Goal: Information Seeking & Learning: Learn about a topic

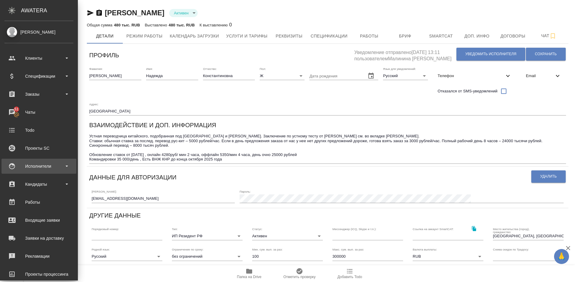
click at [47, 165] on div "Исполнители" at bounding box center [38, 165] width 69 height 9
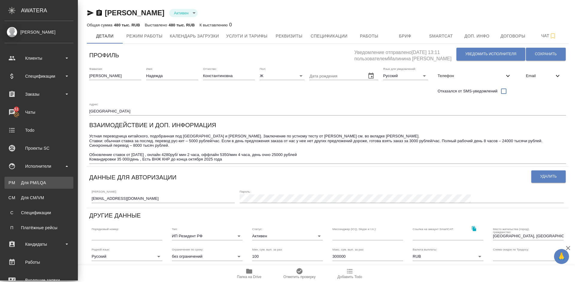
click at [57, 179] on link "PM Для PM/[GEOGRAPHIC_DATA]" at bounding box center [38, 182] width 69 height 12
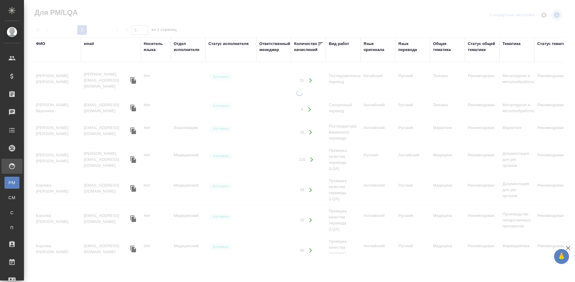
click at [43, 43] on div "ФИО" at bounding box center [40, 44] width 9 height 6
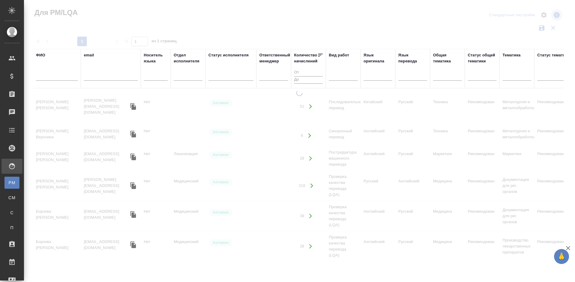
click at [57, 77] on input "text" at bounding box center [57, 76] width 42 height 7
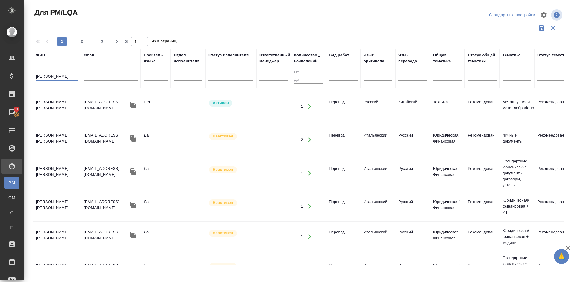
type input "[PERSON_NAME]"
click at [67, 108] on td "[PERSON_NAME] [PERSON_NAME]" at bounding box center [57, 106] width 48 height 21
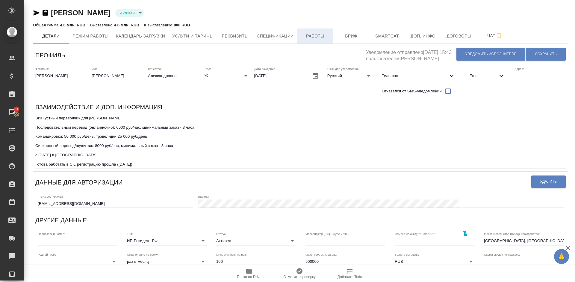
click at [317, 37] on span "Работы" at bounding box center [315, 35] width 29 height 7
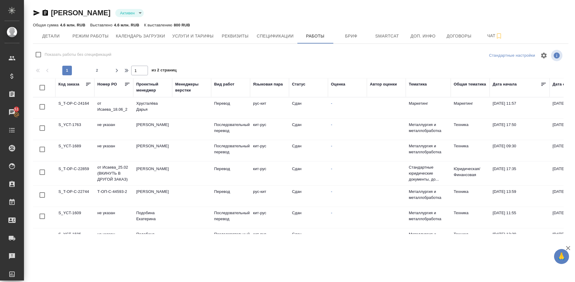
checkbox input "false"
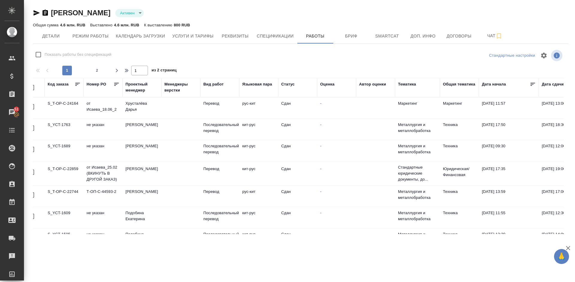
scroll to position [0, 4]
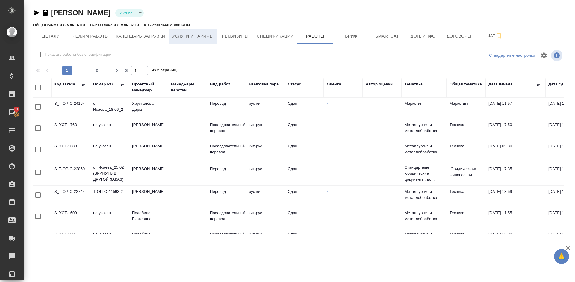
click at [188, 41] on button "Услуги и тарифы" at bounding box center [193, 35] width 49 height 15
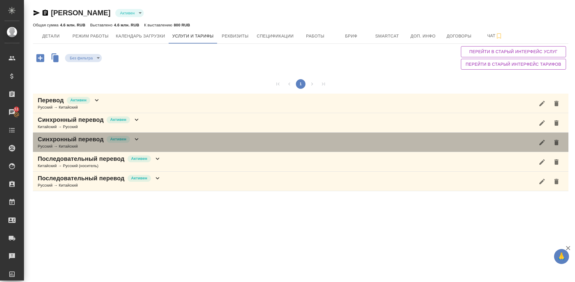
click at [154, 145] on div "Синхронный перевод Активен Русский → Китайский" at bounding box center [300, 141] width 535 height 19
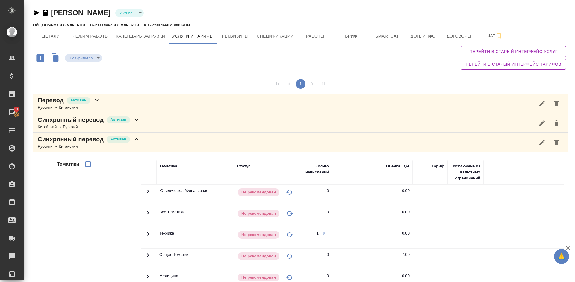
click at [103, 208] on div "Тематики" at bounding box center [99, 255] width 86 height 200
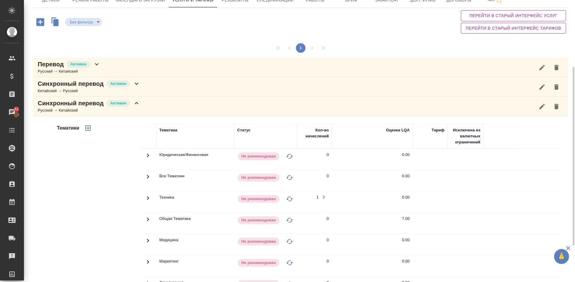
scroll to position [18, 0]
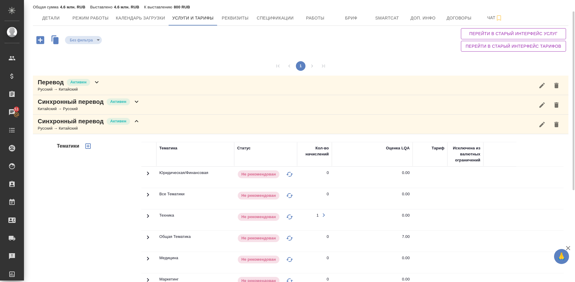
click at [164, 127] on div "Синхронный перевод Активен Русский → Китайский" at bounding box center [300, 123] width 535 height 19
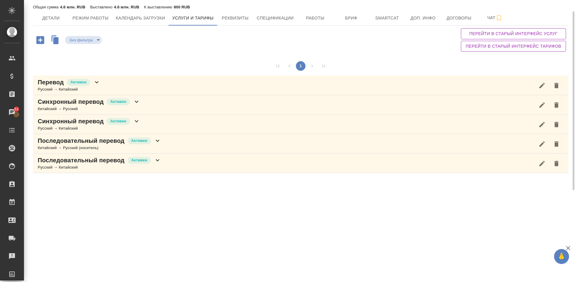
click at [151, 107] on div "Синхронный перевод Активен Китайский → Русский" at bounding box center [300, 104] width 535 height 19
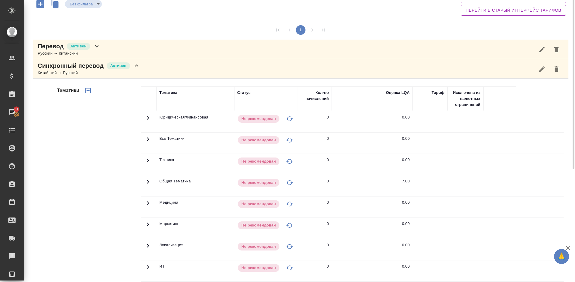
scroll to position [0, 0]
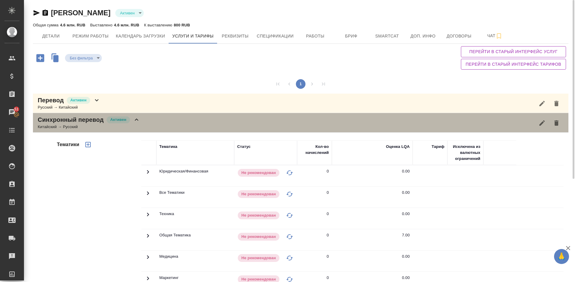
click at [146, 122] on div "Синхронный перевод Активен Китайский → Русский" at bounding box center [300, 122] width 535 height 19
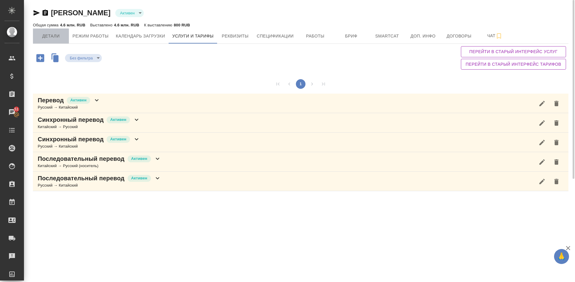
click at [63, 37] on span "Детали" at bounding box center [51, 35] width 29 height 7
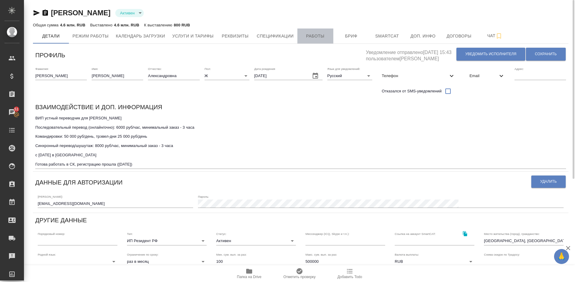
click at [309, 37] on span "Работы" at bounding box center [315, 35] width 29 height 7
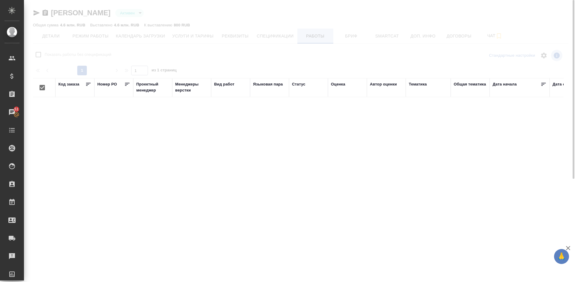
checkbox input "false"
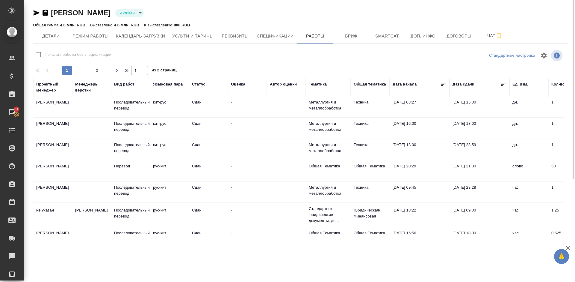
scroll to position [198, 100]
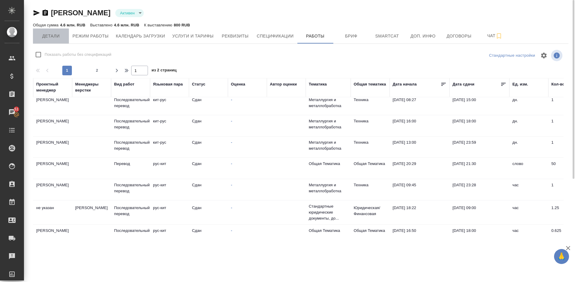
click at [51, 41] on button "Детали" at bounding box center [51, 35] width 36 height 15
